Goal: Task Accomplishment & Management: Manage account settings

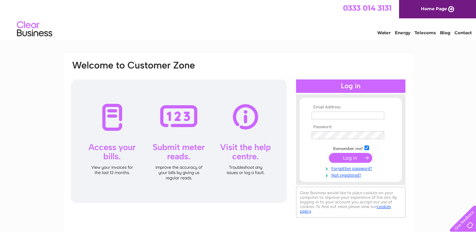
click at [323, 118] on input "text" at bounding box center [348, 116] width 73 height 8
type input "[EMAIL_ADDRESS][DOMAIN_NAME]"
click at [329, 154] on input "submit" at bounding box center [350, 159] width 43 height 10
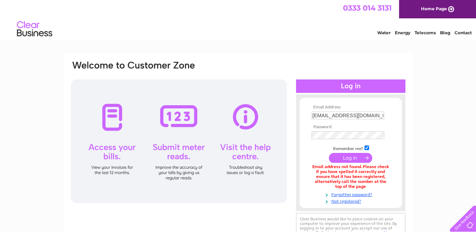
click at [372, 116] on input "nhtestcenter@outlook.com" at bounding box center [348, 116] width 73 height 8
type input "n"
type input "D"
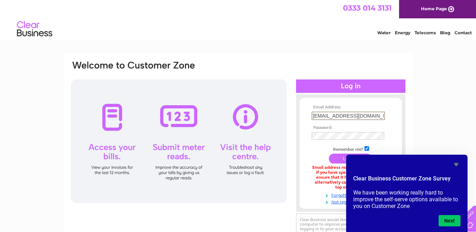
type input "[EMAIL_ADDRESS][DOMAIN_NAME]"
click at [456, 165] on icon "Hide survey" at bounding box center [456, 164] width 4 height 3
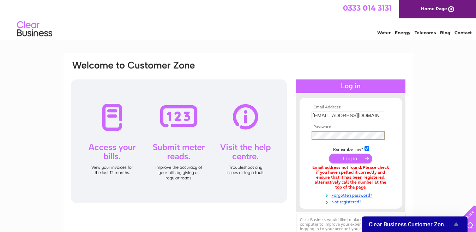
click at [329, 154] on input "submit" at bounding box center [350, 159] width 43 height 10
click at [343, 157] on input "submit" at bounding box center [350, 158] width 43 height 10
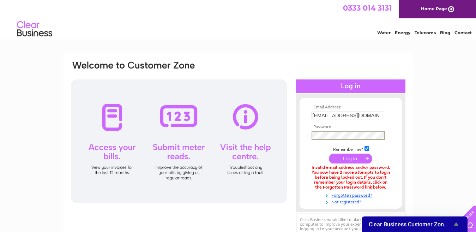
click at [329, 154] on input "submit" at bounding box center [350, 159] width 43 height 10
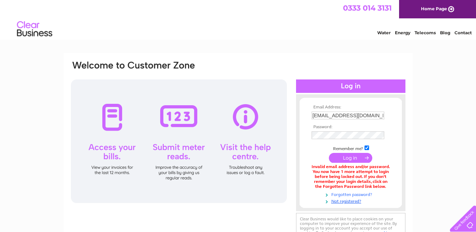
click at [350, 195] on link "Forgotten password?" at bounding box center [352, 194] width 80 height 7
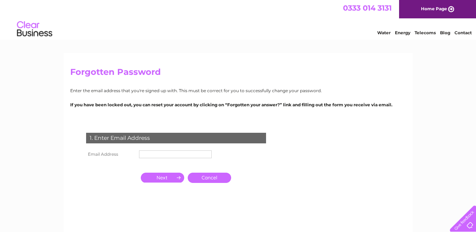
click at [146, 155] on input "text" at bounding box center [175, 154] width 73 height 8
type input "[EMAIL_ADDRESS][DOMAIN_NAME]"
click at [168, 178] on input "button" at bounding box center [162, 178] width 43 height 10
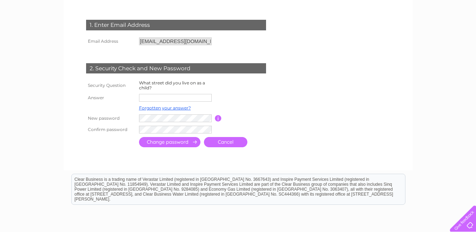
scroll to position [118, 0]
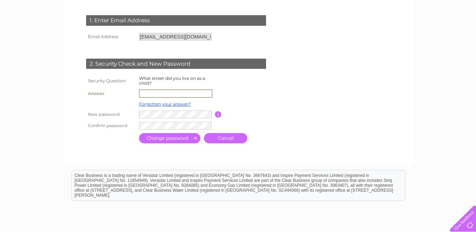
click at [150, 93] on input "text" at bounding box center [175, 93] width 73 height 8
type input "spring"
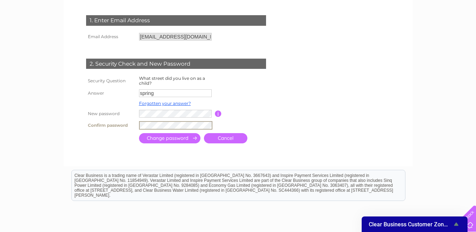
click at [170, 137] on input "submit" at bounding box center [169, 138] width 61 height 10
